Goal: Check status: Check status

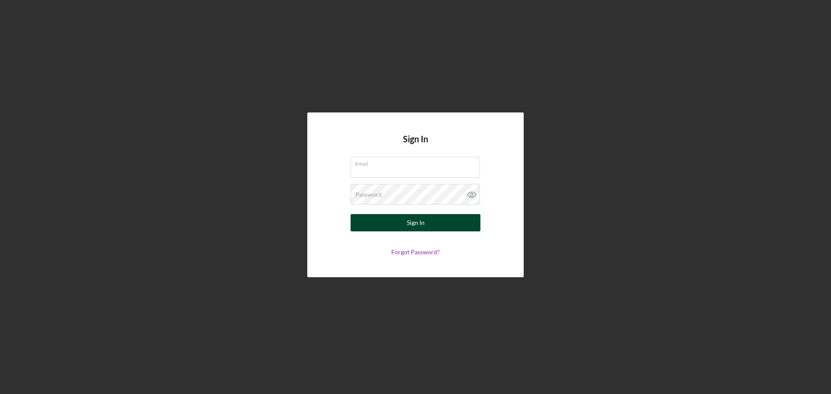
type input "[EMAIL_ADDRESS][DOMAIN_NAME]"
click at [417, 225] on div "Sign In" at bounding box center [416, 222] width 18 height 17
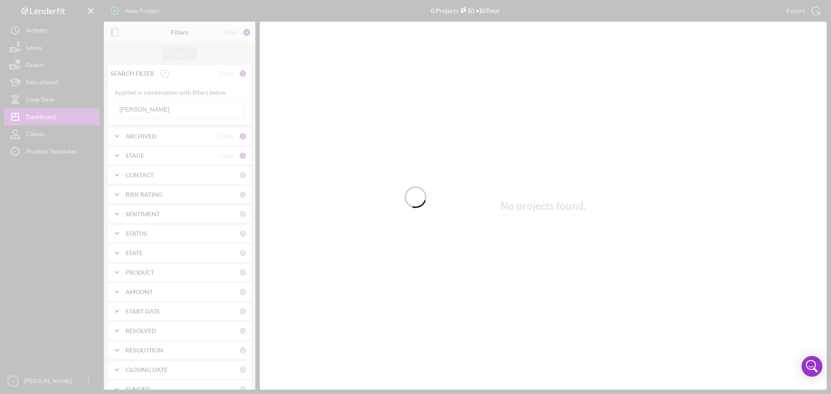
click at [140, 108] on div at bounding box center [415, 197] width 831 height 394
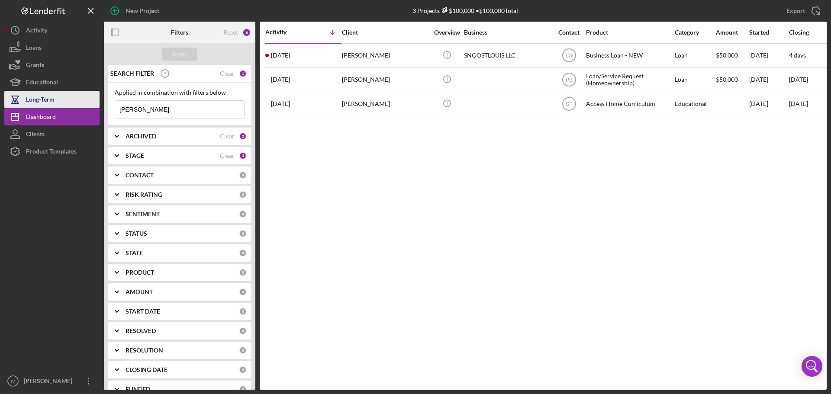
drag, startPoint x: 148, startPoint y: 106, endPoint x: 61, endPoint y: 104, distance: 87.4
click at [73, 104] on div "New Project 3 Projects $100,000 • $100,000 Total [PERSON_NAME] Export Icon/Expo…" at bounding box center [415, 195] width 822 height 390
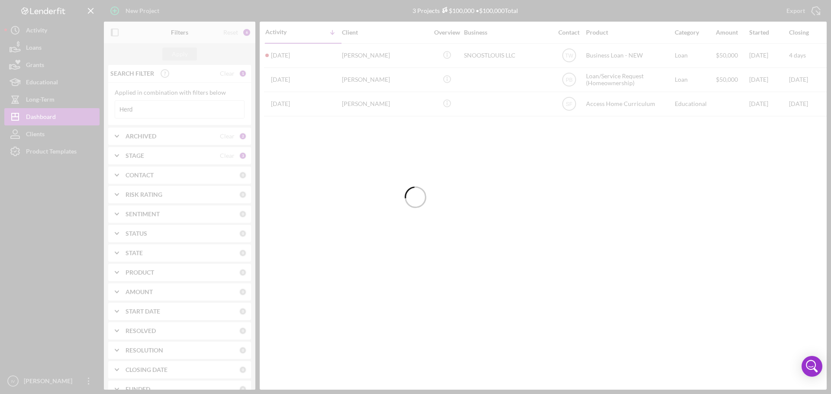
type input "Herd"
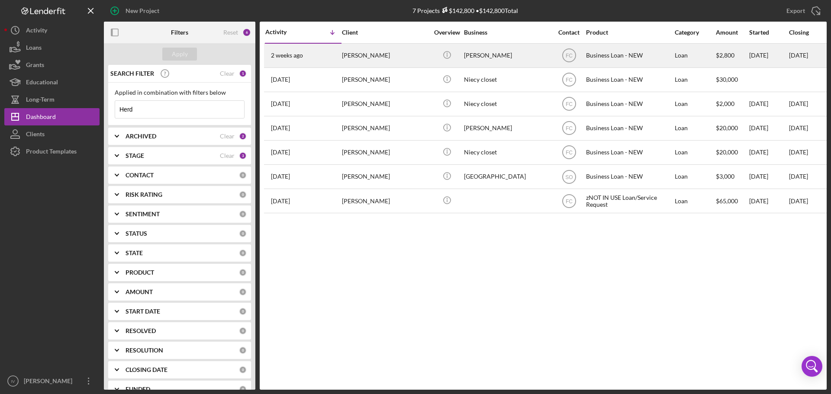
click at [511, 56] on div "[PERSON_NAME]" at bounding box center [507, 55] width 87 height 23
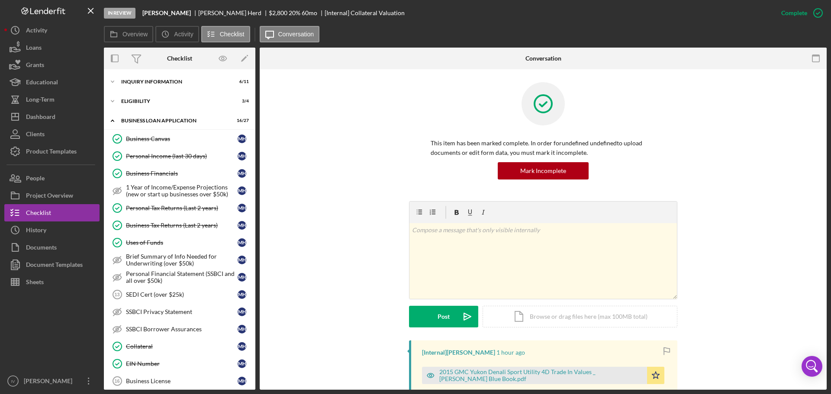
scroll to position [275, 0]
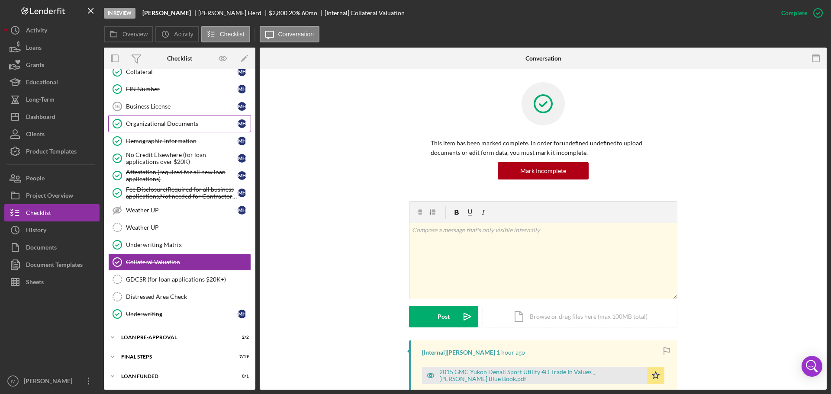
click at [167, 127] on div "Organizational Documents" at bounding box center [182, 123] width 112 height 7
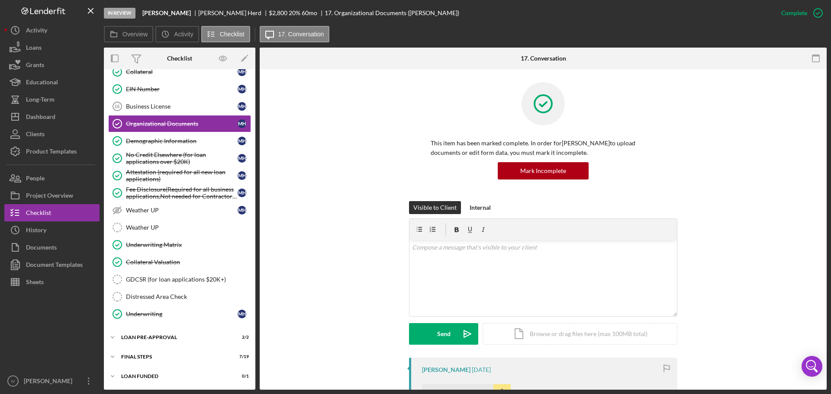
scroll to position [260, 0]
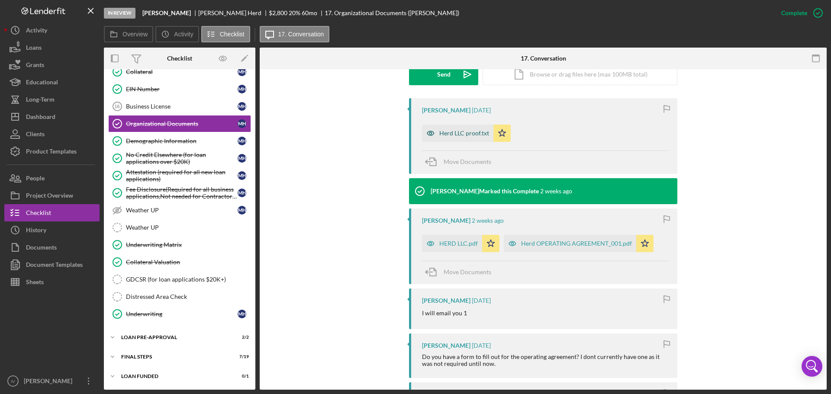
click at [467, 134] on div "Herd LLC proof.txt" at bounding box center [464, 133] width 50 height 7
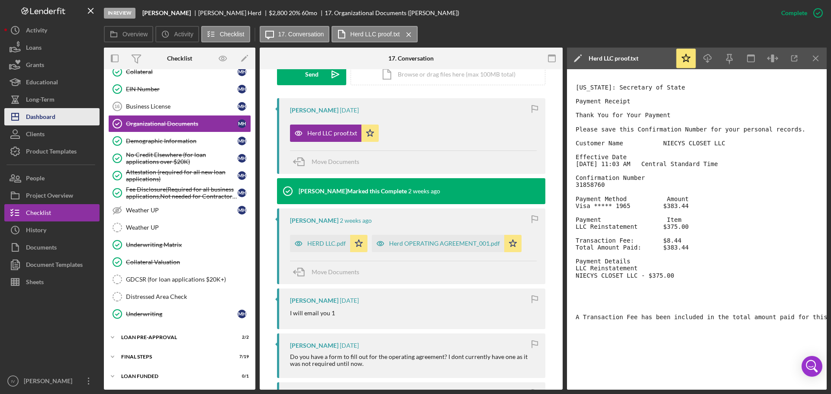
click at [44, 119] on div "Dashboard" at bounding box center [40, 117] width 29 height 19
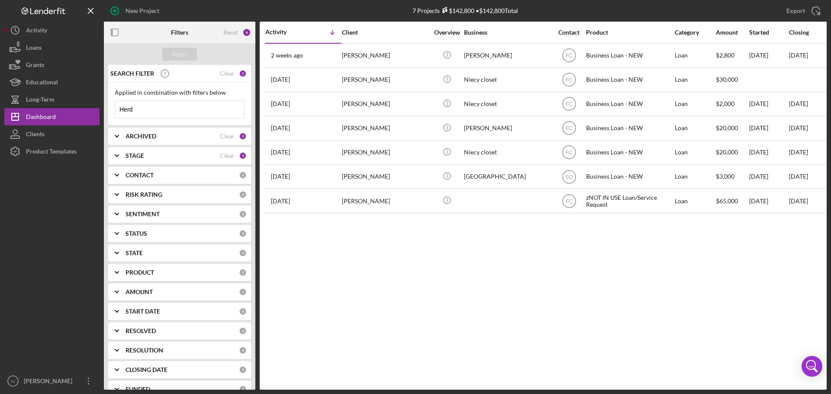
click at [152, 118] on div "Herd Icon/Menu Close" at bounding box center [180, 109] width 130 height 18
drag, startPoint x: 120, startPoint y: 111, endPoint x: 69, endPoint y: 111, distance: 51.1
click at [70, 111] on div "New Project 7 Projects $142,800 • $142,800 Total Herd Export Icon/Export Filter…" at bounding box center [415, 195] width 822 height 390
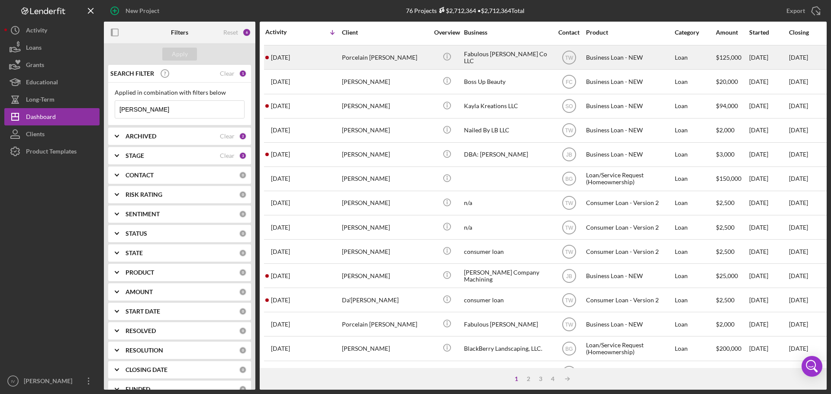
scroll to position [293, 0]
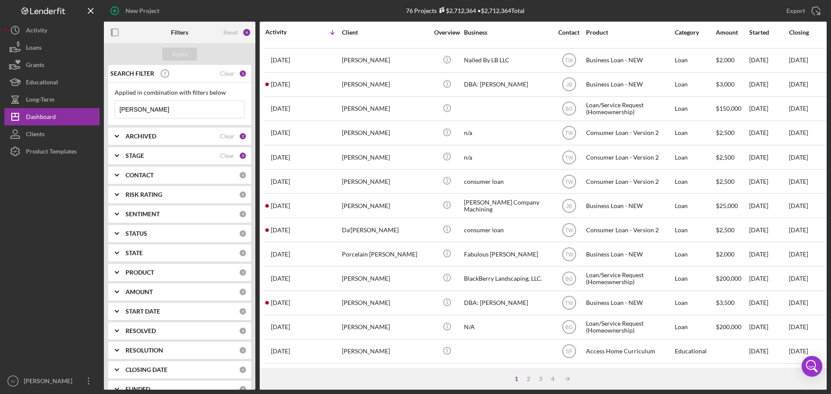
type input "[PERSON_NAME]"
click at [527, 383] on div "1 2 3 4 Icon/Table Sort Arrow" at bounding box center [543, 379] width 567 height 22
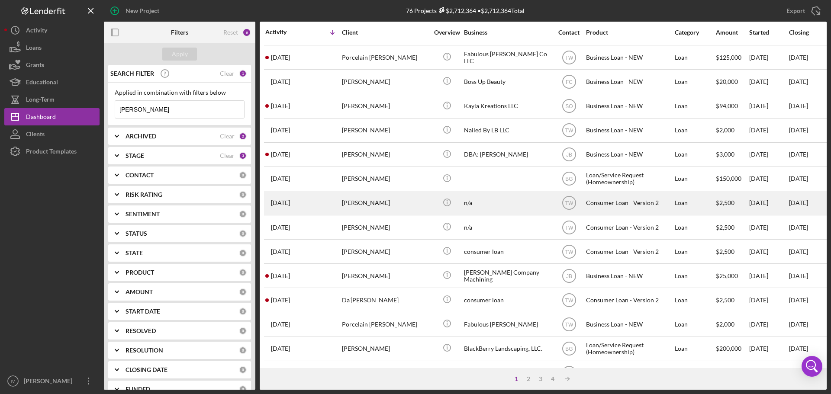
scroll to position [260, 0]
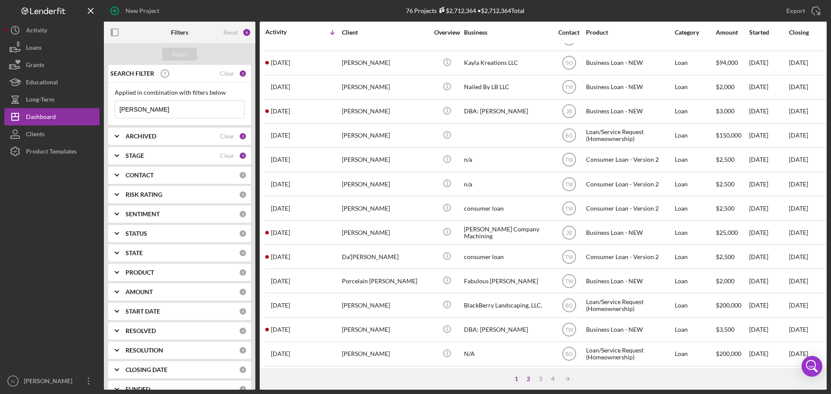
click at [527, 381] on div "2" at bounding box center [528, 379] width 12 height 7
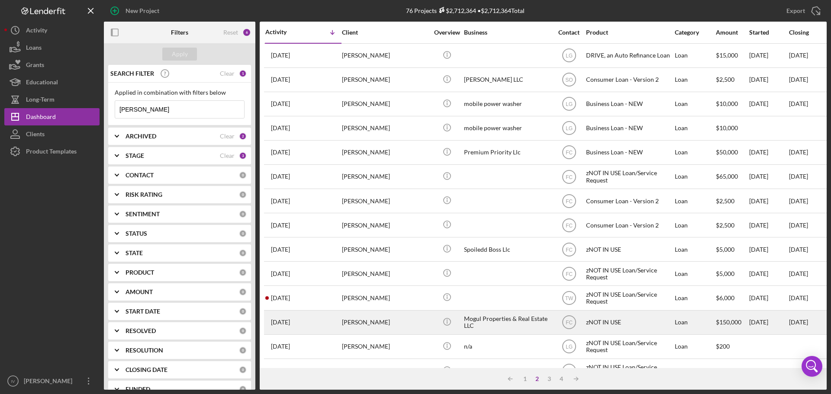
scroll to position [130, 0]
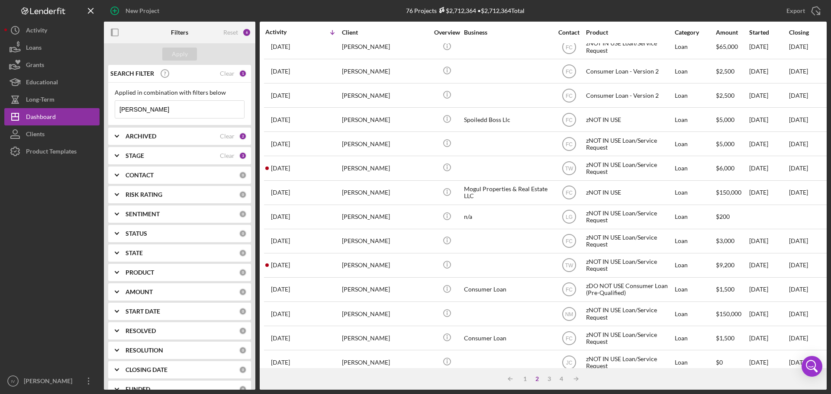
click at [153, 177] on b "CONTACT" at bounding box center [139, 175] width 28 height 7
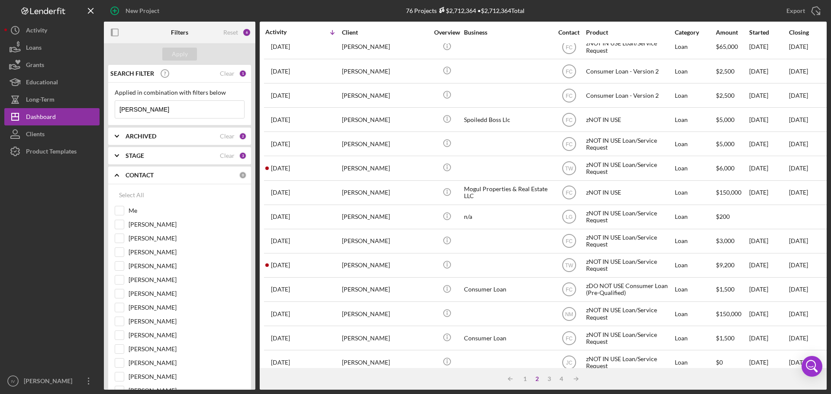
scroll to position [216, 0]
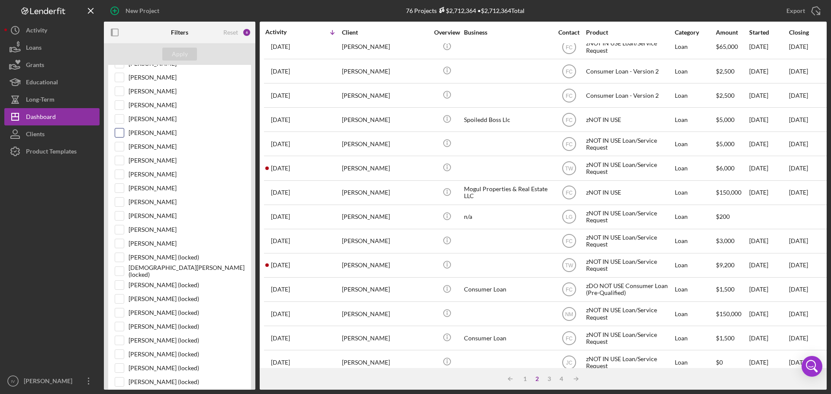
click at [119, 133] on input "[PERSON_NAME]" at bounding box center [119, 133] width 9 height 9
checkbox input "true"
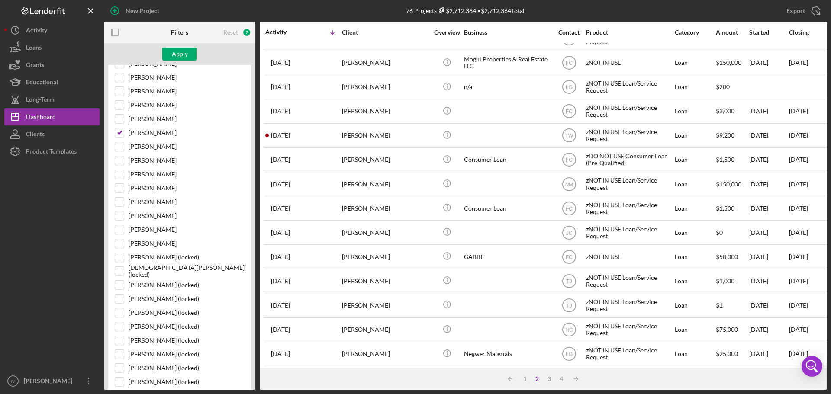
scroll to position [293, 0]
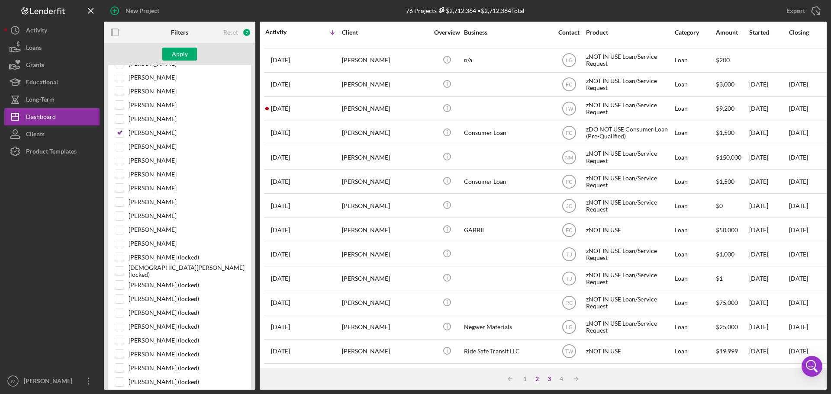
click at [548, 379] on div "3" at bounding box center [549, 379] width 12 height 7
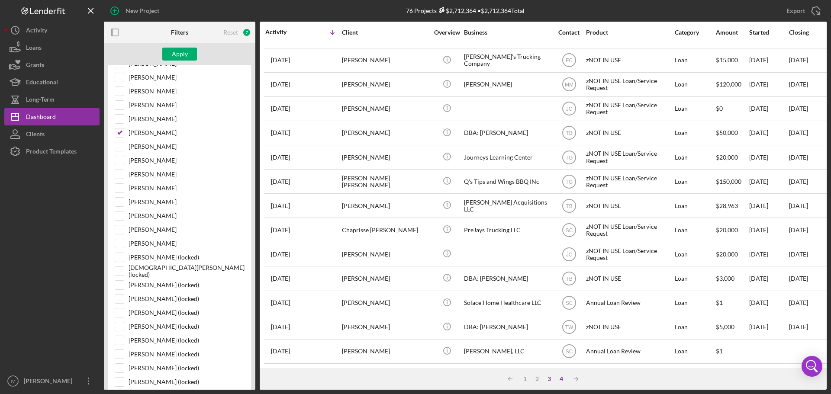
click at [560, 381] on div "4" at bounding box center [561, 379] width 12 height 7
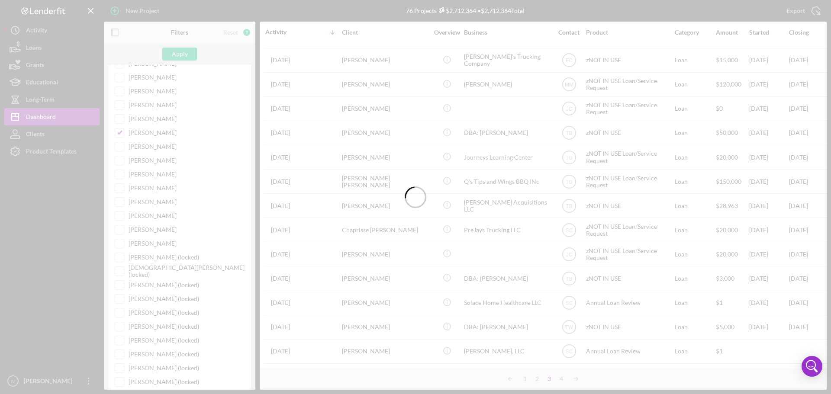
scroll to position [0, 0]
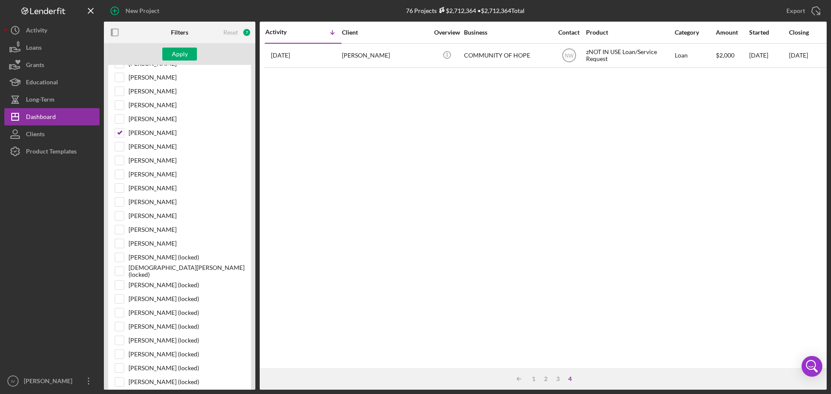
click at [179, 47] on div "Apply" at bounding box center [179, 54] width 151 height 22
click at [178, 51] on div "Apply" at bounding box center [180, 54] width 16 height 13
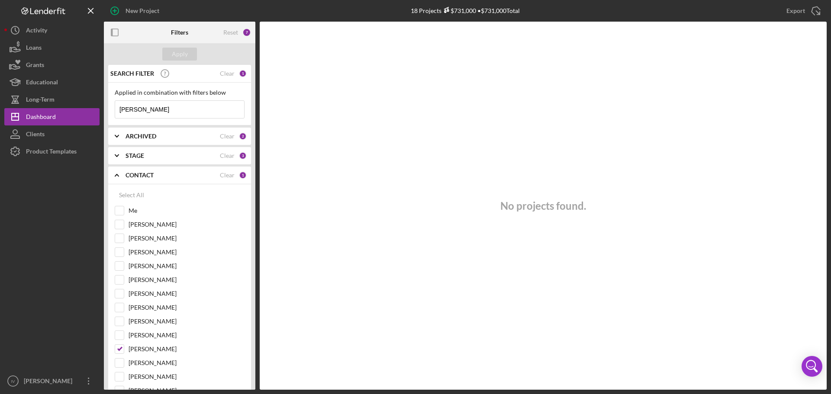
drag, startPoint x: 145, startPoint y: 110, endPoint x: 100, endPoint y: 116, distance: 45.4
click at [100, 116] on div "New Project 18 Projects $731,000 • $731,000 Total Herd Export Icon/Export Filte…" at bounding box center [415, 195] width 822 height 390
click at [153, 109] on input "[PERSON_NAME]" at bounding box center [179, 109] width 129 height 17
drag, startPoint x: 152, startPoint y: 109, endPoint x: 80, endPoint y: 110, distance: 71.8
click at [83, 110] on div "New Project 18 Projects $731,000 • $731,000 Total Herd Export Icon/Export Filte…" at bounding box center [415, 195] width 822 height 390
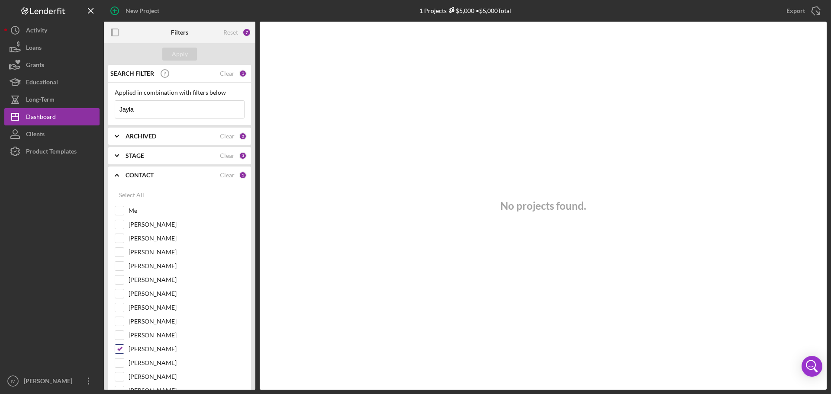
type input "Jayla"
click at [119, 351] on input "[PERSON_NAME]" at bounding box center [119, 349] width 9 height 9
click at [151, 112] on input "Jayla" at bounding box center [179, 109] width 129 height 17
drag, startPoint x: 141, startPoint y: 109, endPoint x: 113, endPoint y: 110, distance: 27.7
click at [113, 110] on div "Applied in combination with filters below Jayla Icon/Menu Close" at bounding box center [179, 104] width 143 height 43
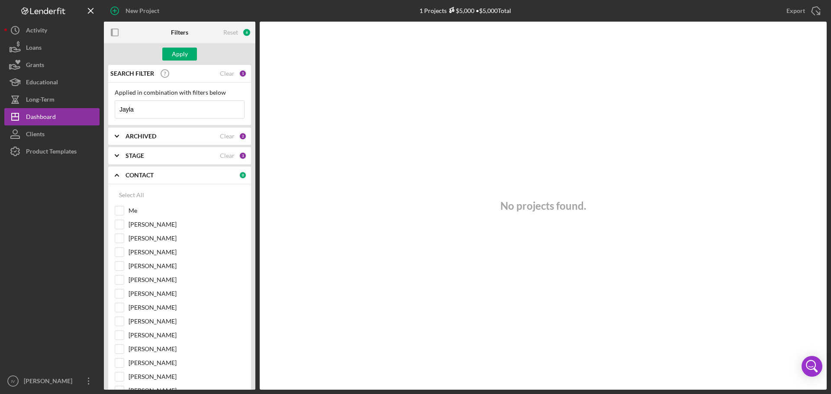
click at [123, 352] on input "[PERSON_NAME]" at bounding box center [119, 349] width 9 height 9
checkbox input "true"
click at [149, 112] on input "Jayla" at bounding box center [179, 109] width 129 height 17
click at [113, 176] on icon "Icon/Expander" at bounding box center [117, 175] width 22 height 22
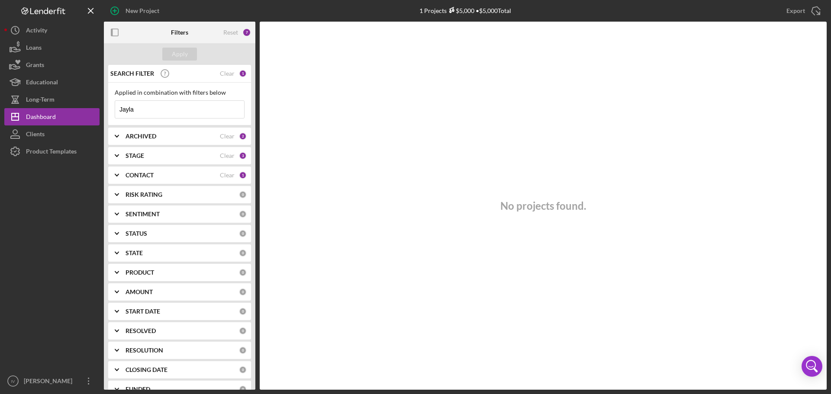
click at [138, 105] on input "Jayla" at bounding box center [179, 109] width 129 height 17
type input "[PERSON_NAME]"
click at [148, 173] on b "CONTACT" at bounding box center [139, 175] width 28 height 7
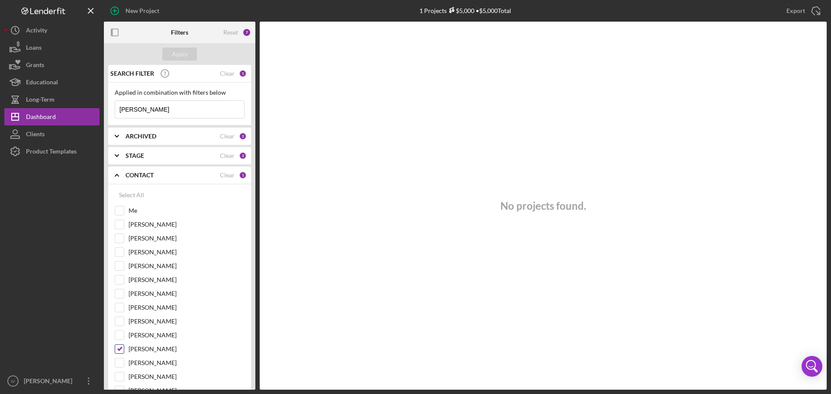
click at [117, 353] on input "[PERSON_NAME]" at bounding box center [119, 349] width 9 height 9
checkbox input "false"
click at [176, 54] on div "Apply" at bounding box center [180, 54] width 16 height 13
click at [117, 179] on icon "Icon/Expander" at bounding box center [117, 175] width 22 height 22
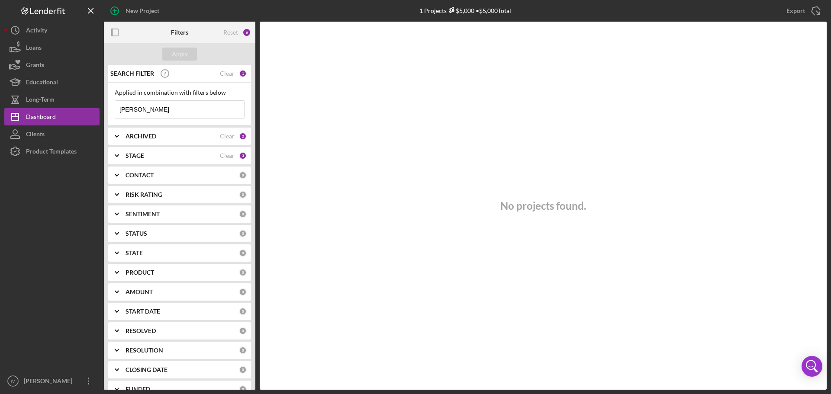
click at [156, 133] on b "ARCHIVED" at bounding box center [140, 136] width 31 height 7
click at [143, 161] on div "STAGE Clear 3" at bounding box center [185, 155] width 121 height 17
click at [156, 158] on div "STAGE" at bounding box center [172, 155] width 94 height 7
click at [158, 178] on div "CONTACT" at bounding box center [181, 175] width 113 height 7
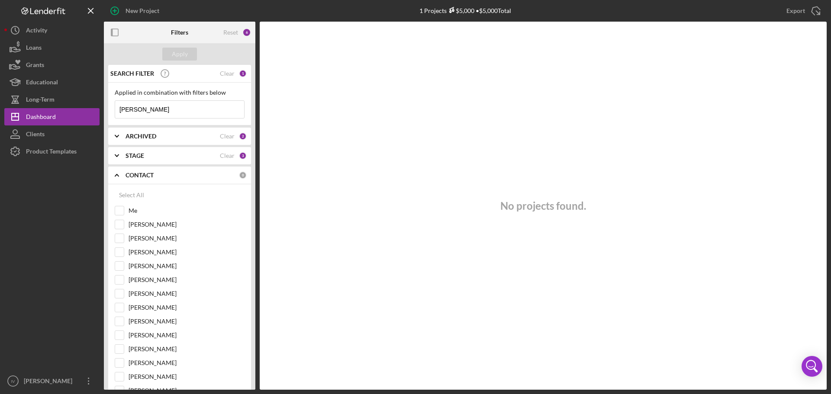
click at [148, 112] on input "[PERSON_NAME]" at bounding box center [179, 109] width 129 height 17
drag, startPoint x: 135, startPoint y: 113, endPoint x: 89, endPoint y: 113, distance: 45.4
click at [88, 114] on div "New Project 1 Projects $5,000 • $5,000 Total Herd Export Icon/Export Filters Re…" at bounding box center [415, 195] width 822 height 390
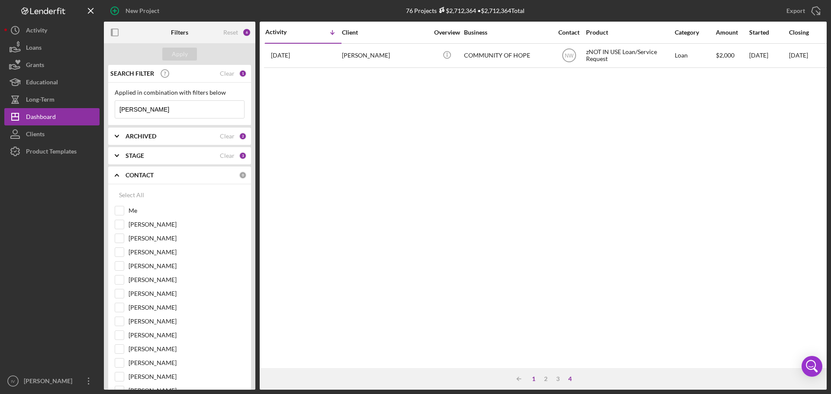
type input "[PERSON_NAME]"
click at [534, 379] on div "1" at bounding box center [533, 379] width 12 height 7
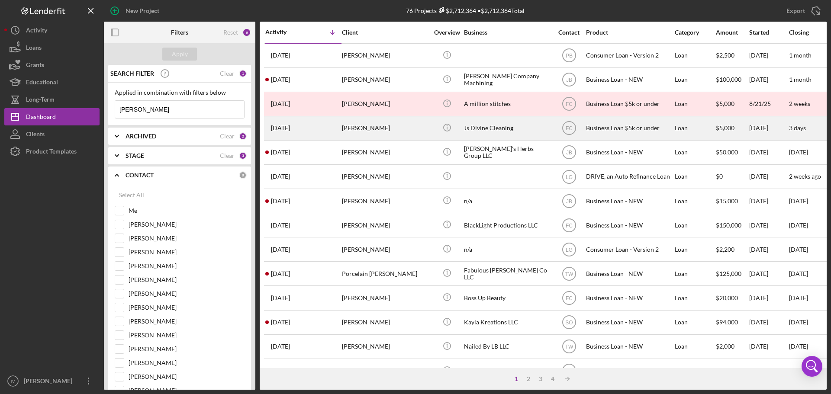
click at [350, 132] on div "[PERSON_NAME]" at bounding box center [385, 128] width 87 height 23
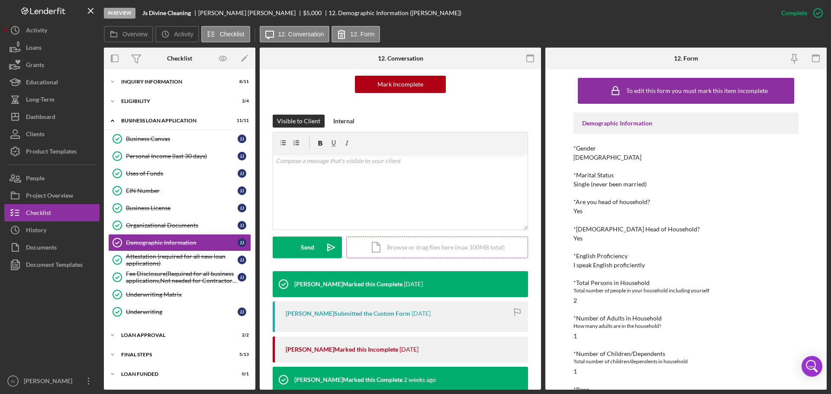
scroll to position [173, 0]
